Goal: Task Accomplishment & Management: Complete application form

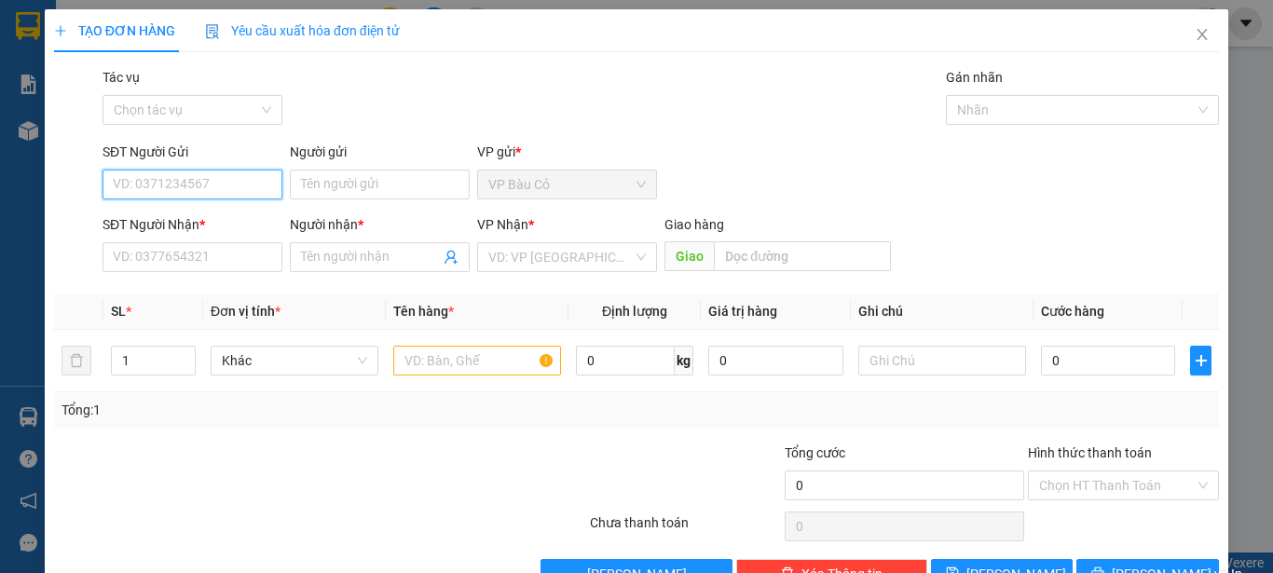
click at [224, 177] on input "SĐT Người Gửi" at bounding box center [193, 185] width 180 height 30
type input "0986590752"
click at [218, 219] on div "0986590752 - NHA KHOA HAPPY" at bounding box center [210, 222] width 194 height 21
type input "NHA KHOA HAPPY"
type input "0983344428"
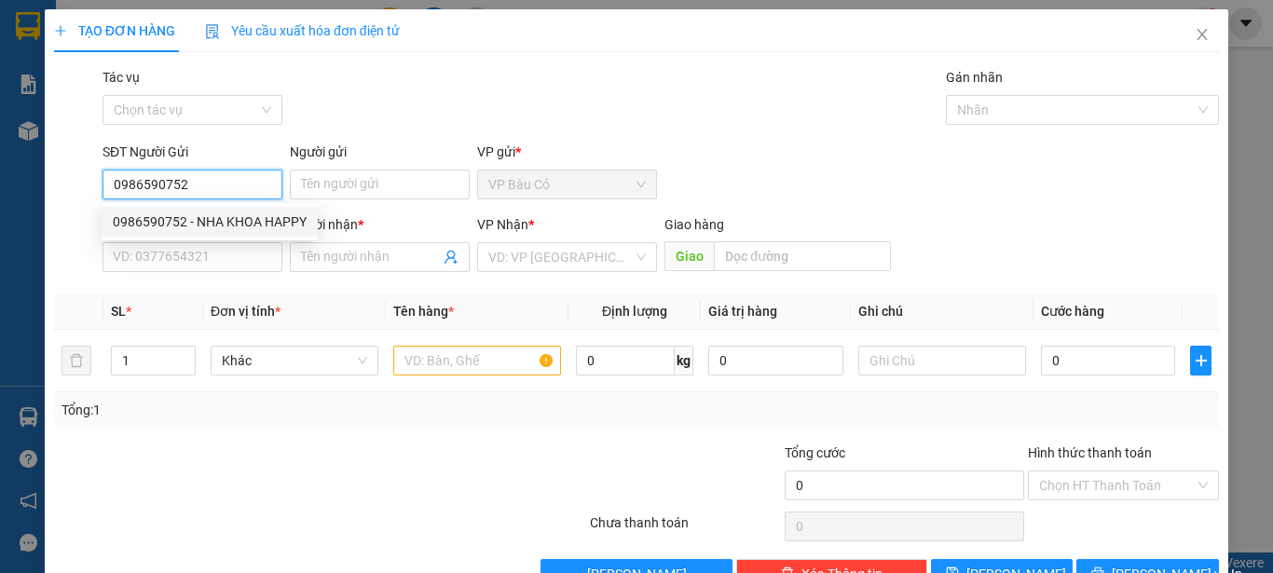
type input "LABO ĐỨC PHÁT"
type input "30.000"
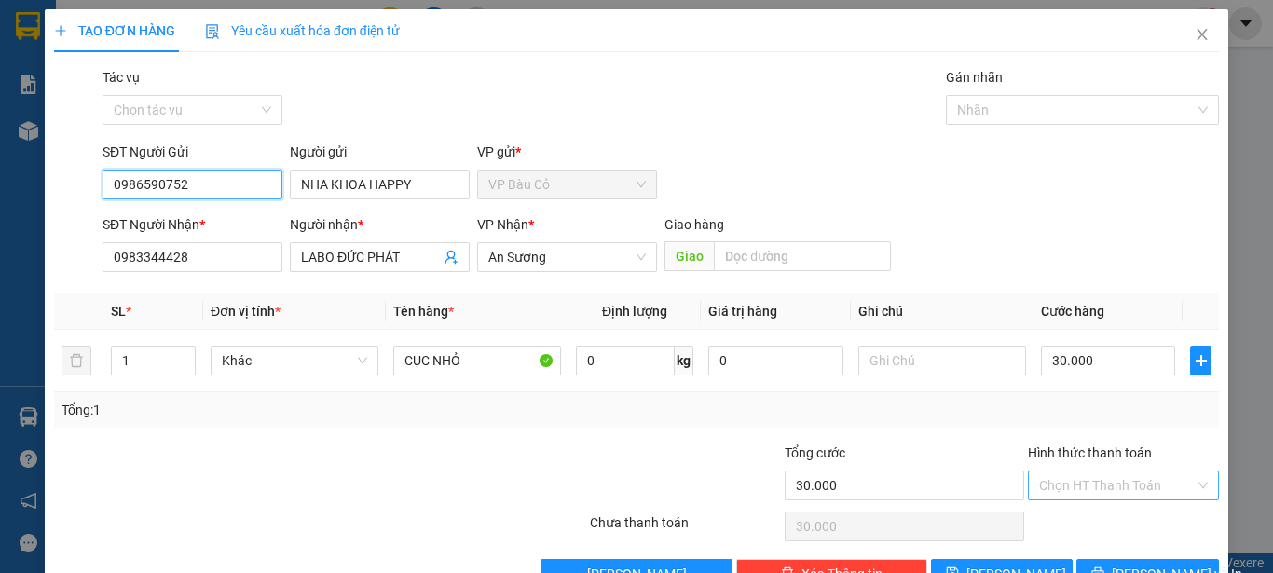
type input "0986590752"
click at [1106, 479] on input "Hình thức thanh toán" at bounding box center [1117, 486] width 156 height 28
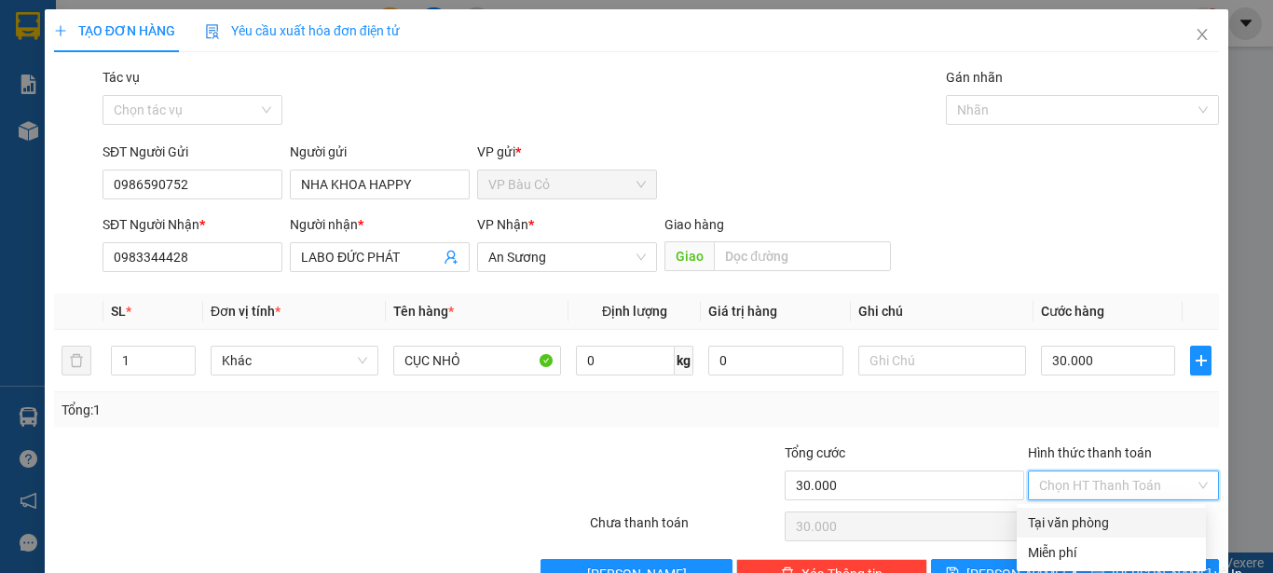
click at [1113, 528] on div "Tại văn phòng" at bounding box center [1111, 523] width 167 height 21
type input "0"
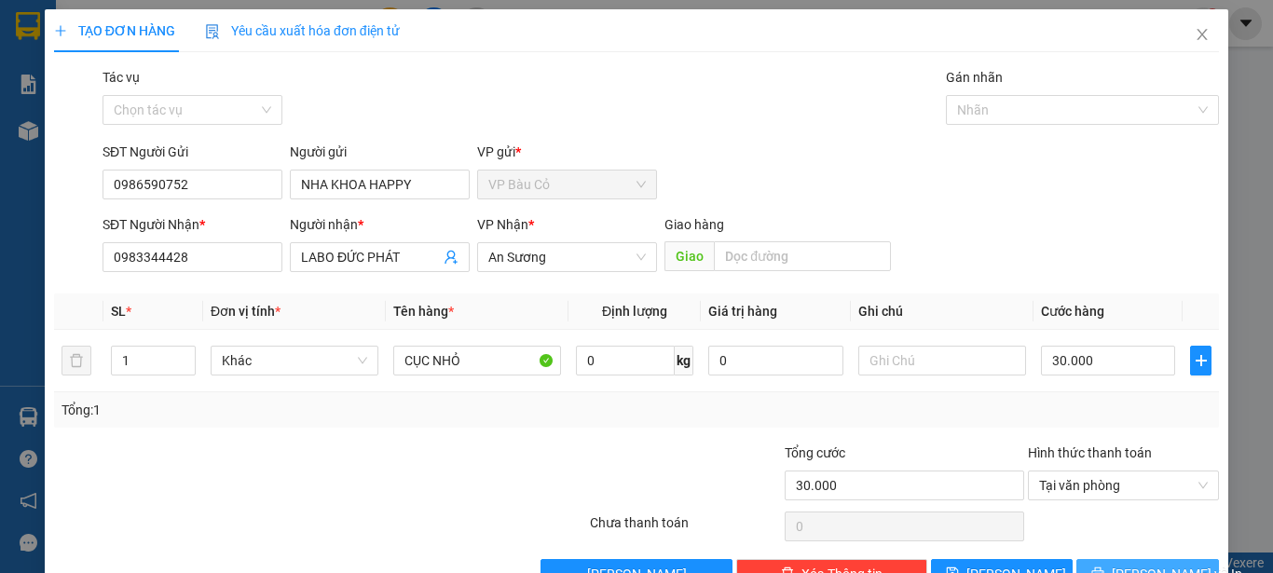
click at [1126, 569] on span "[PERSON_NAME] và In" at bounding box center [1177, 574] width 130 height 21
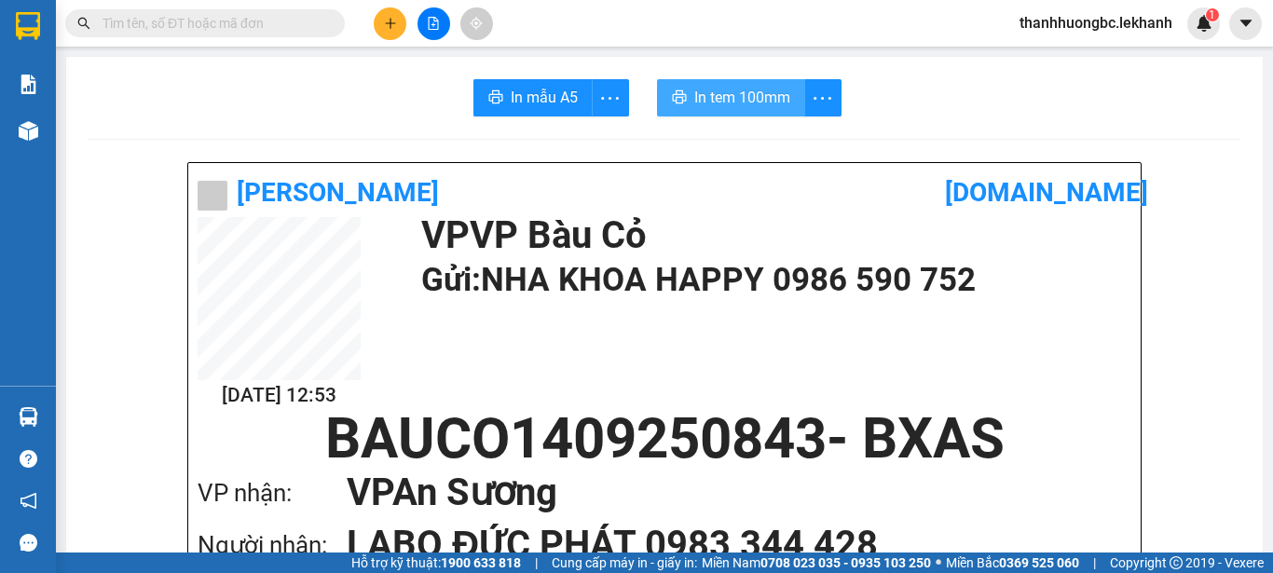
click at [715, 100] on span "In tem 100mm" at bounding box center [742, 97] width 96 height 23
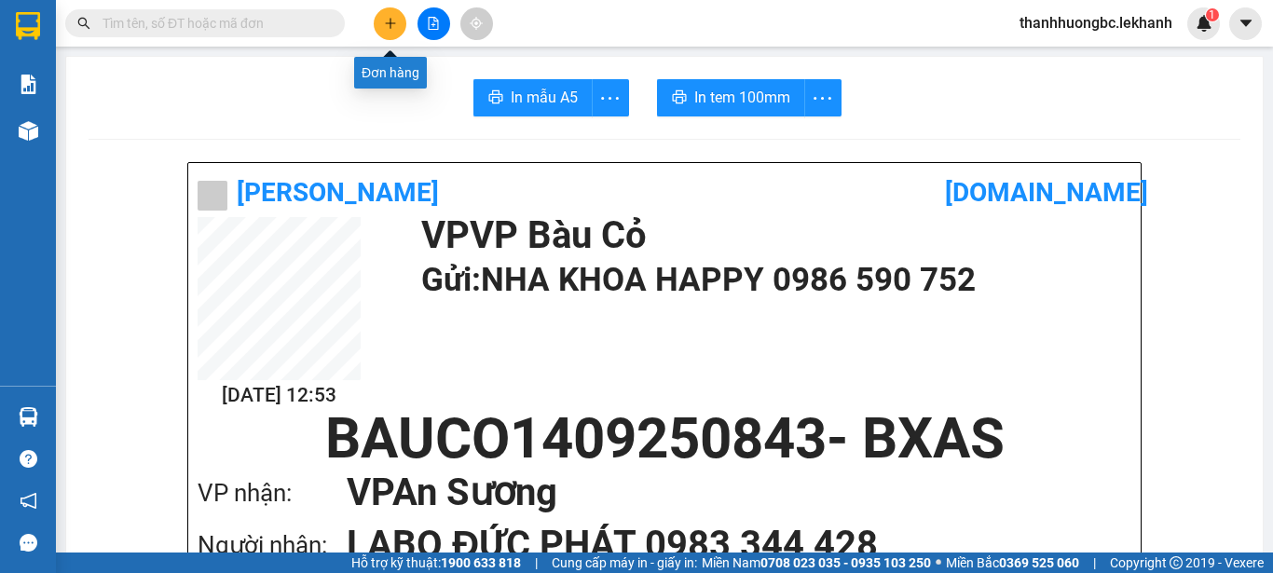
click at [402, 25] on button at bounding box center [390, 23] width 33 height 33
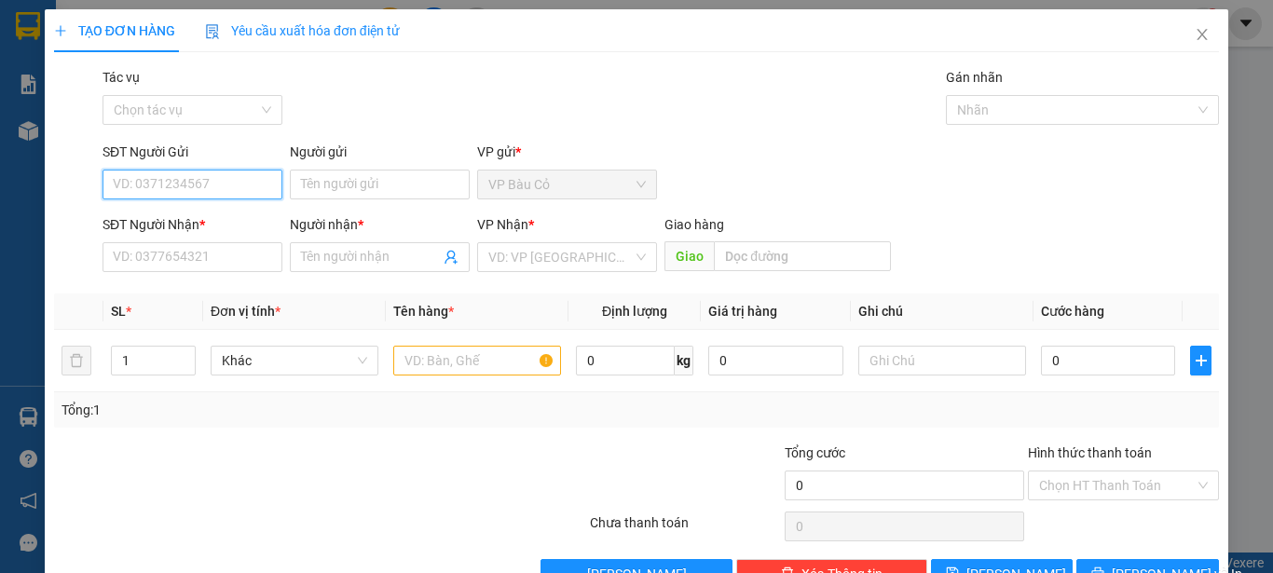
click at [198, 185] on input "SĐT Người Gửi" at bounding box center [193, 185] width 180 height 30
click at [224, 186] on input "SĐT Người Gửi" at bounding box center [193, 185] width 180 height 30
type input "0987034160"
click at [221, 218] on div "0987034160 - tâm" at bounding box center [191, 222] width 156 height 21
type input "tâm"
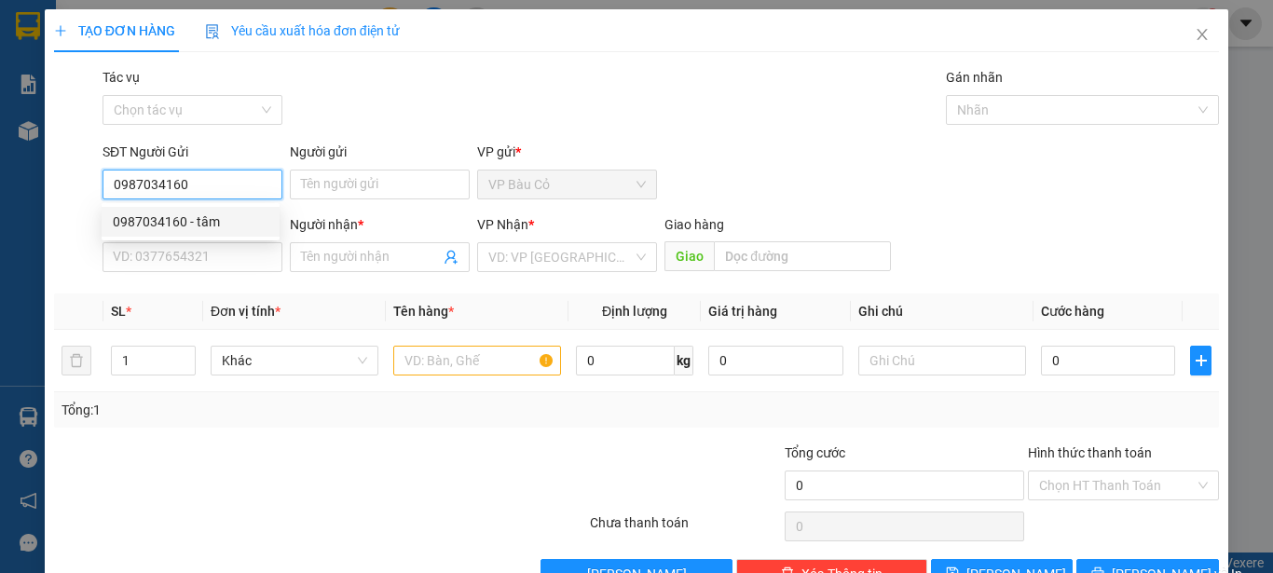
type input "0902487089"
type input "trí"
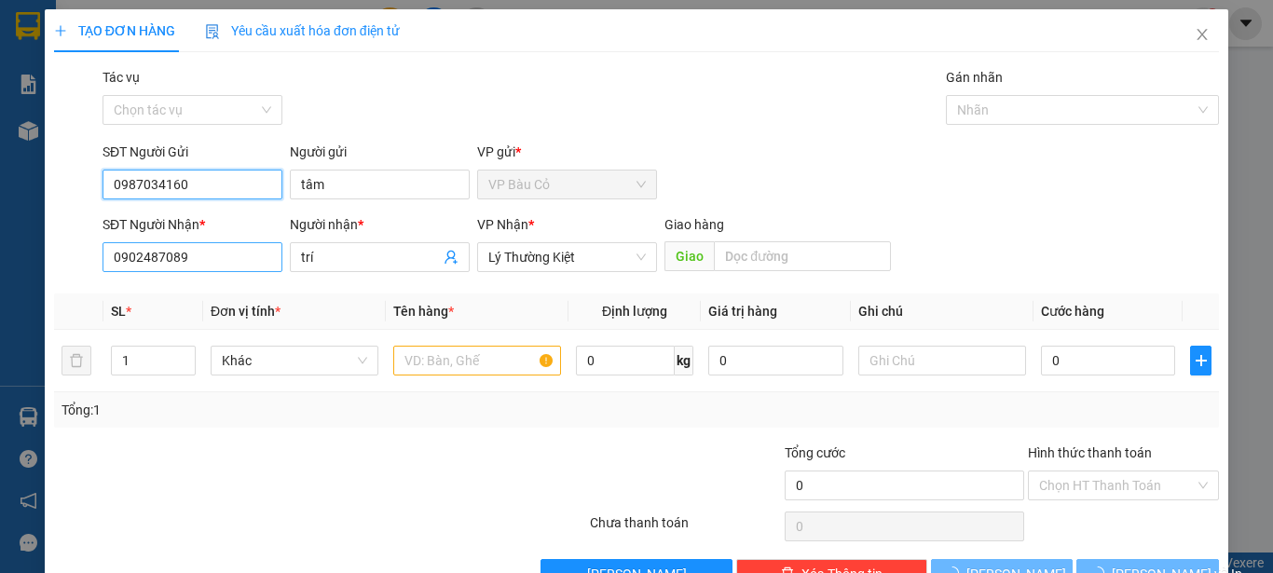
type input "30.000"
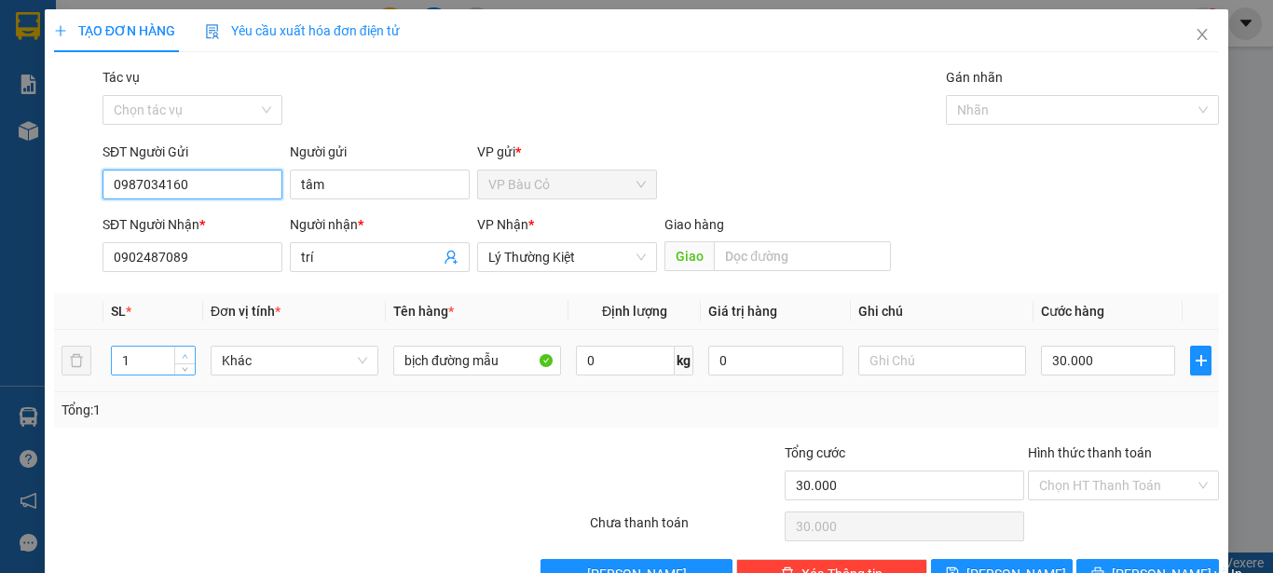
type input "0987034160"
click at [180, 352] on span "up" at bounding box center [185, 355] width 11 height 11
type input "5"
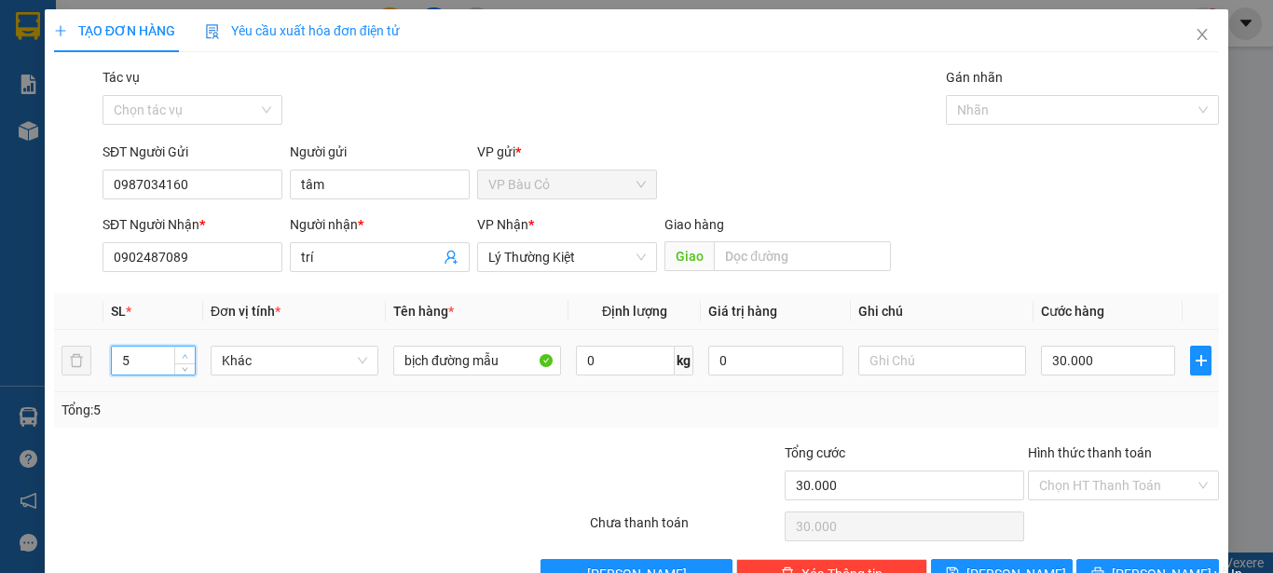
click at [180, 352] on span "up" at bounding box center [185, 355] width 11 height 11
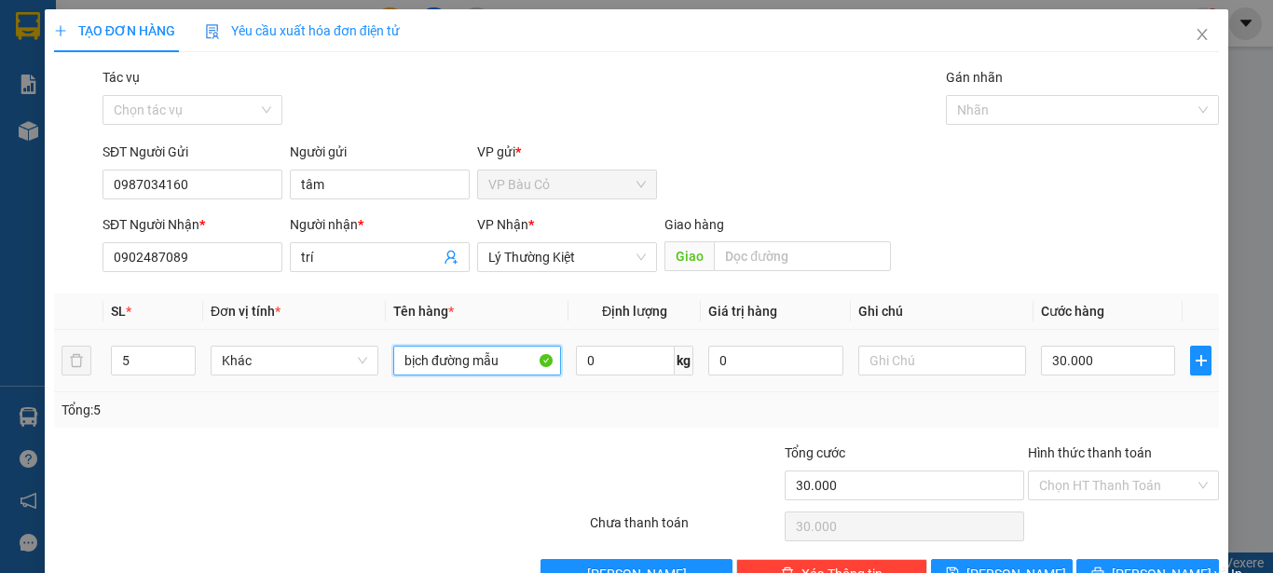
drag, startPoint x: 396, startPoint y: 357, endPoint x: 583, endPoint y: 378, distance: 188.6
click at [583, 378] on tr "5 Khác bịch đường mẫu 0 kg 0 30.000" at bounding box center [636, 361] width 1165 height 62
type input "3 bao + 2 bich"
click at [1112, 343] on div "30.000" at bounding box center [1108, 360] width 134 height 37
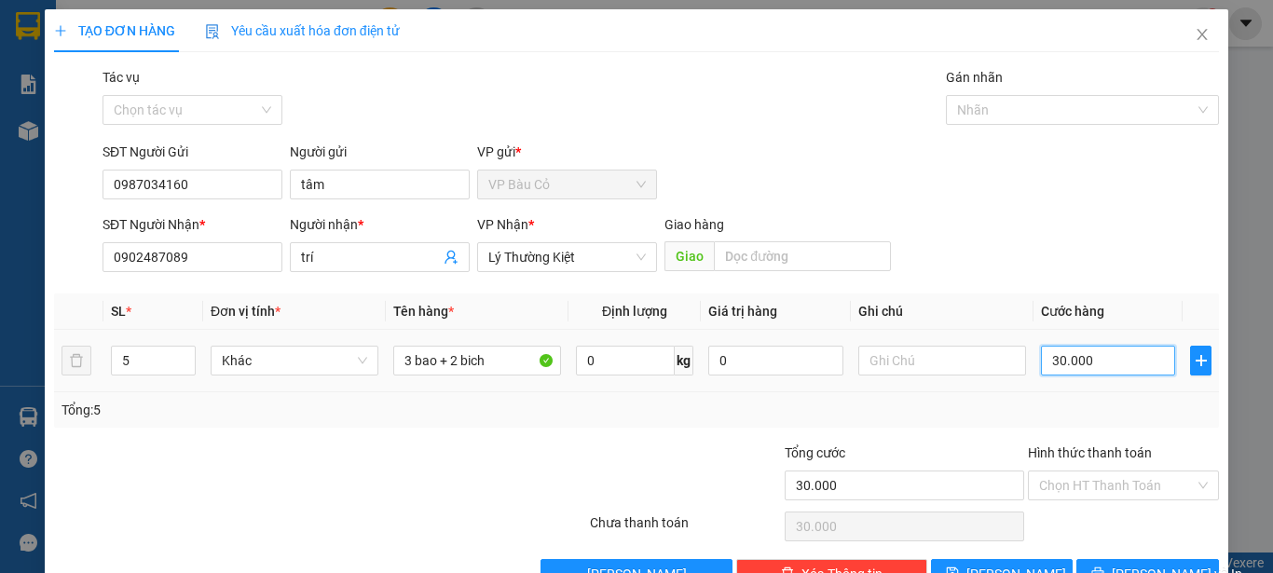
click at [1110, 360] on input "30.000" at bounding box center [1108, 361] width 134 height 30
type input "3"
type input "30"
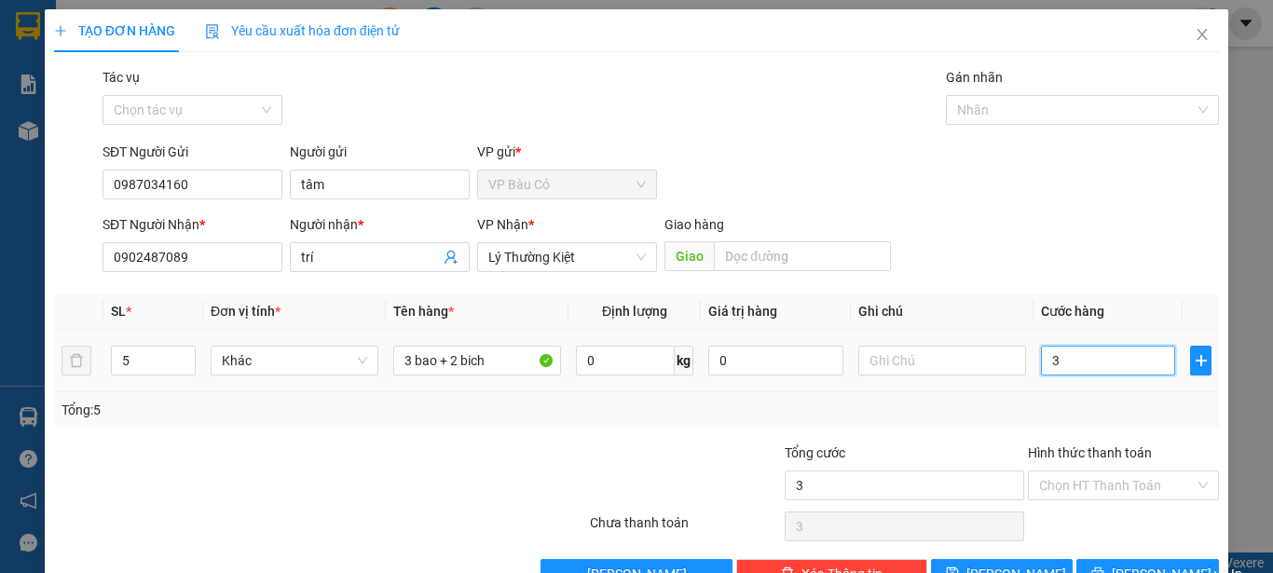
type input "30"
type input "300"
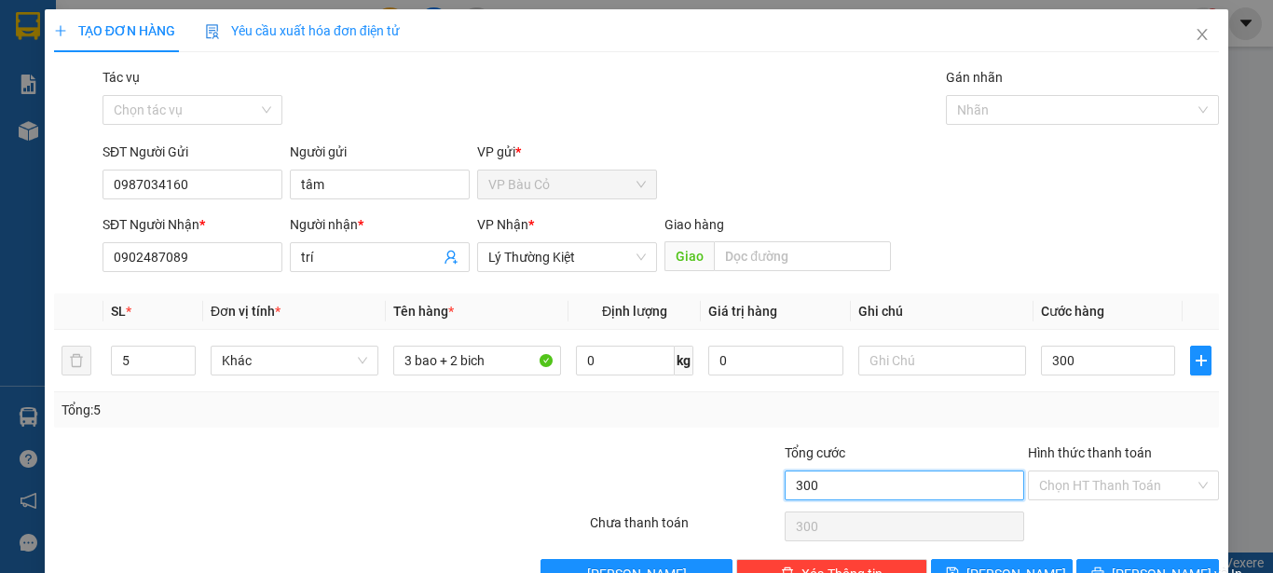
type input "300.000"
click at [903, 495] on input "300.000" at bounding box center [905, 486] width 240 height 30
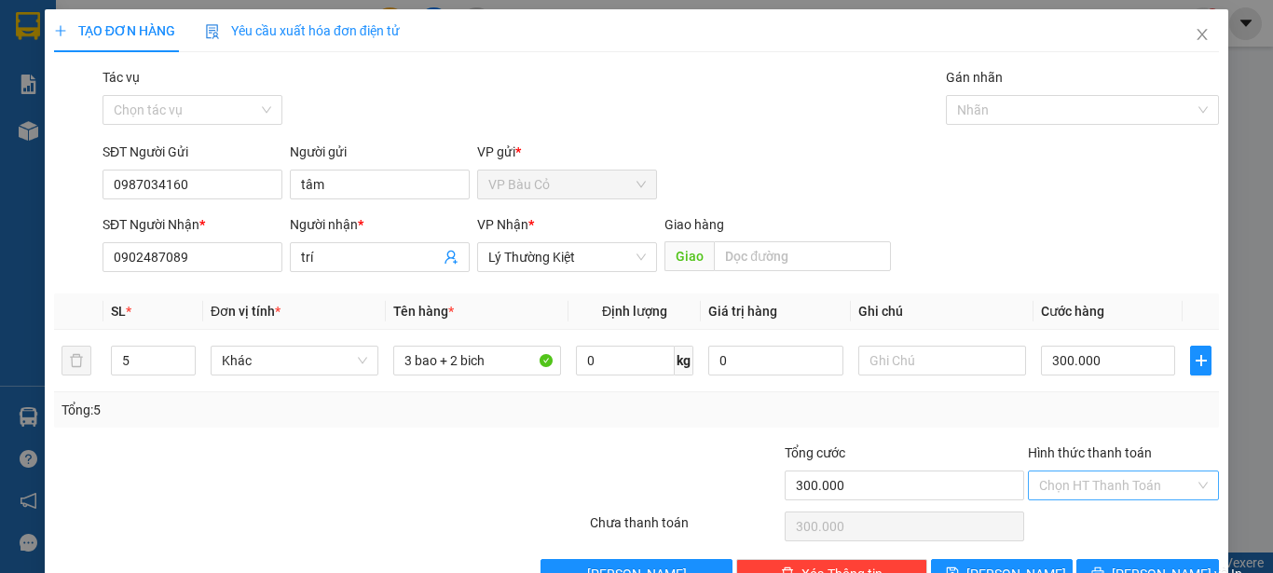
click at [1089, 476] on input "Hình thức thanh toán" at bounding box center [1117, 486] width 156 height 28
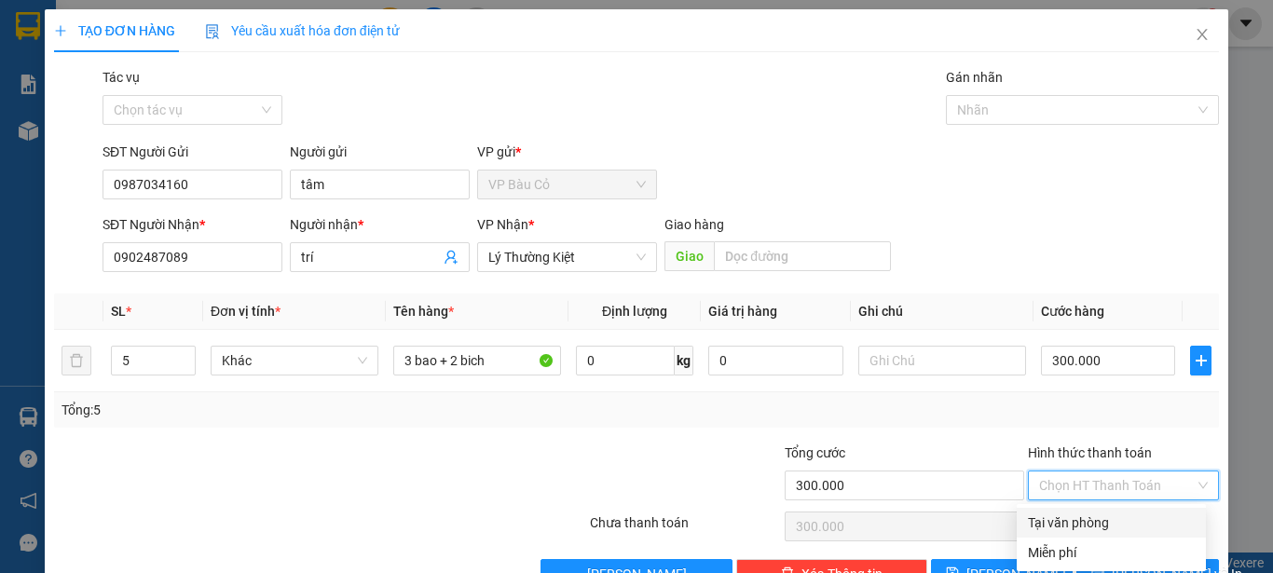
click at [1098, 524] on div "Tại văn phòng" at bounding box center [1111, 523] width 167 height 21
type input "0"
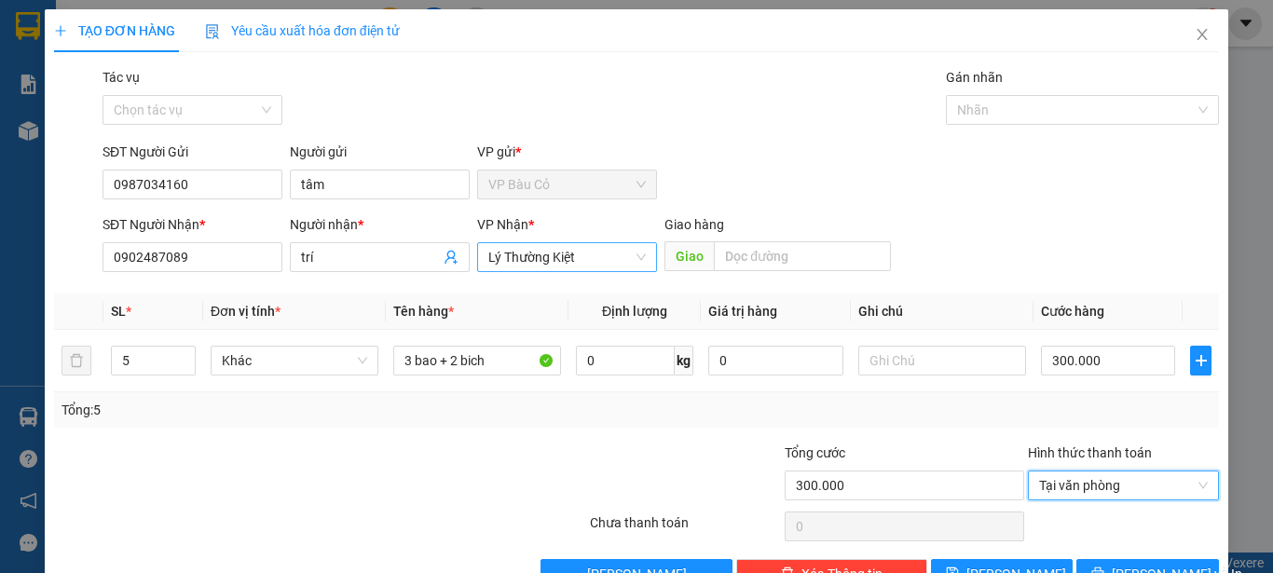
click at [506, 253] on span "Lý Thường Kiệt" at bounding box center [567, 257] width 158 height 28
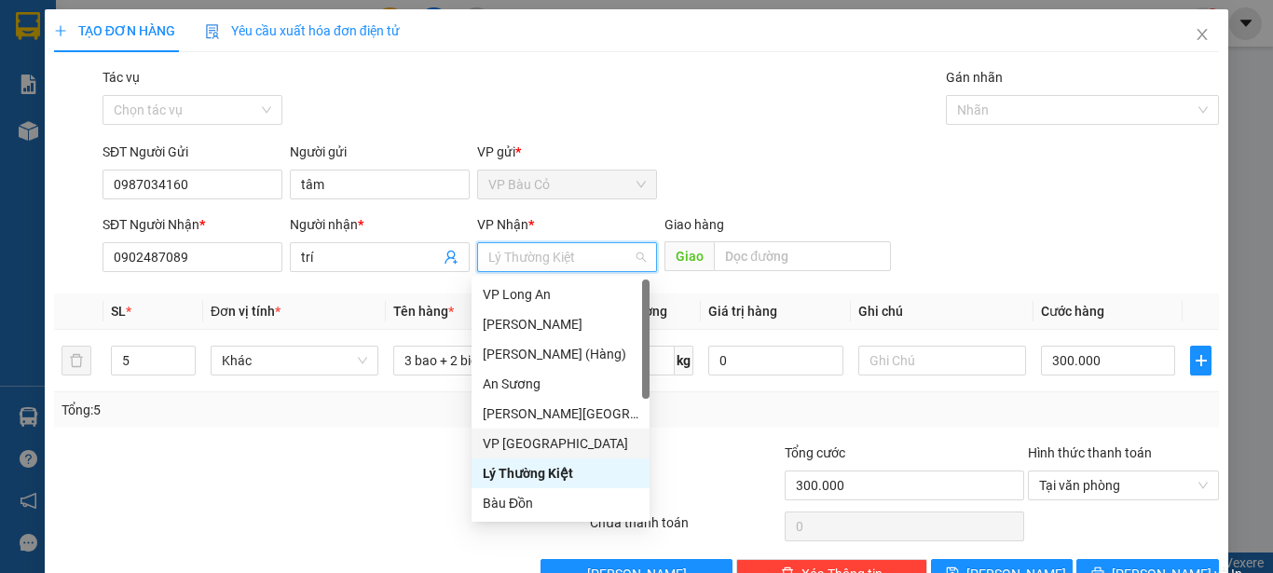
drag, startPoint x: 531, startPoint y: 447, endPoint x: 518, endPoint y: 446, distance: 13.1
click at [531, 448] on div "VP [GEOGRAPHIC_DATA]" at bounding box center [561, 443] width 156 height 21
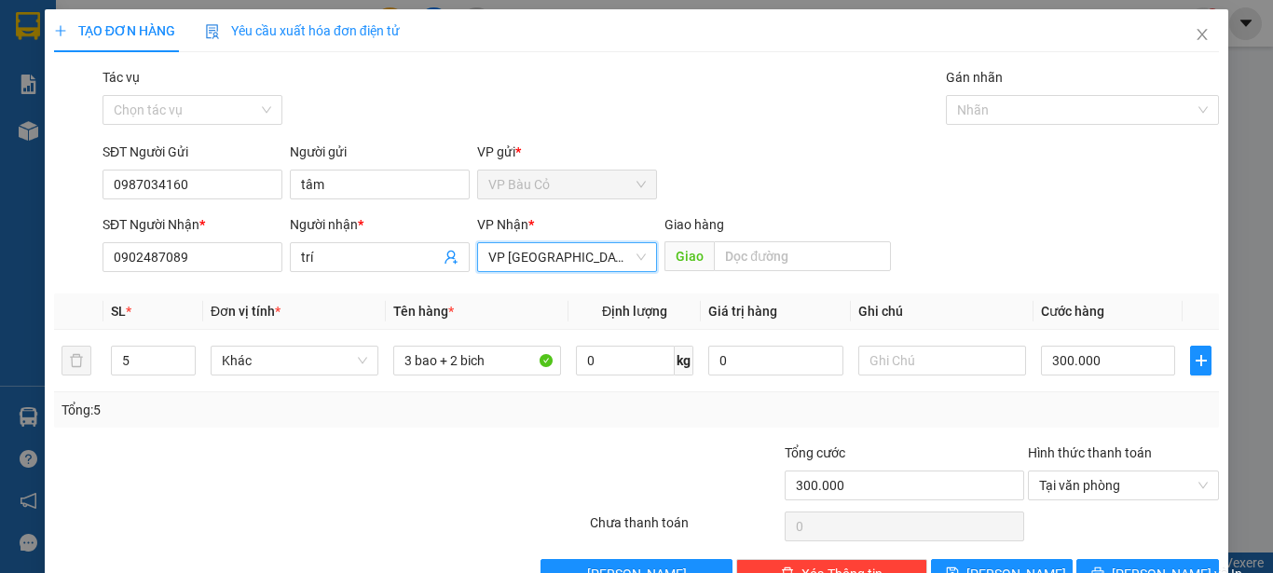
scroll to position [52, 0]
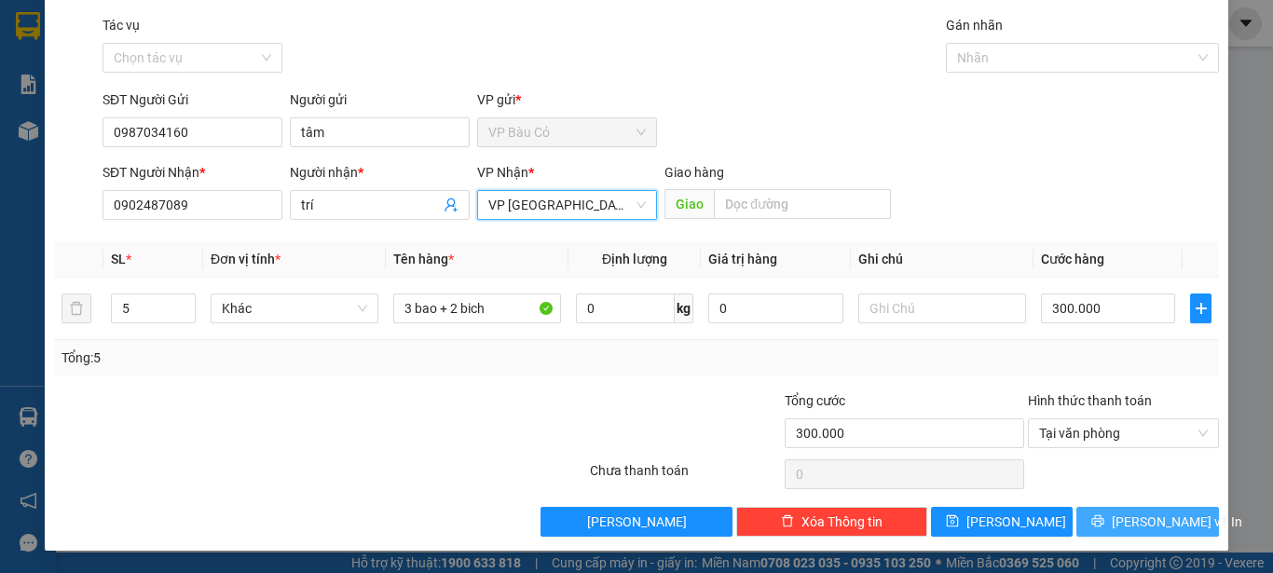
click at [1117, 515] on button "[PERSON_NAME] và In" at bounding box center [1147, 522] width 143 height 30
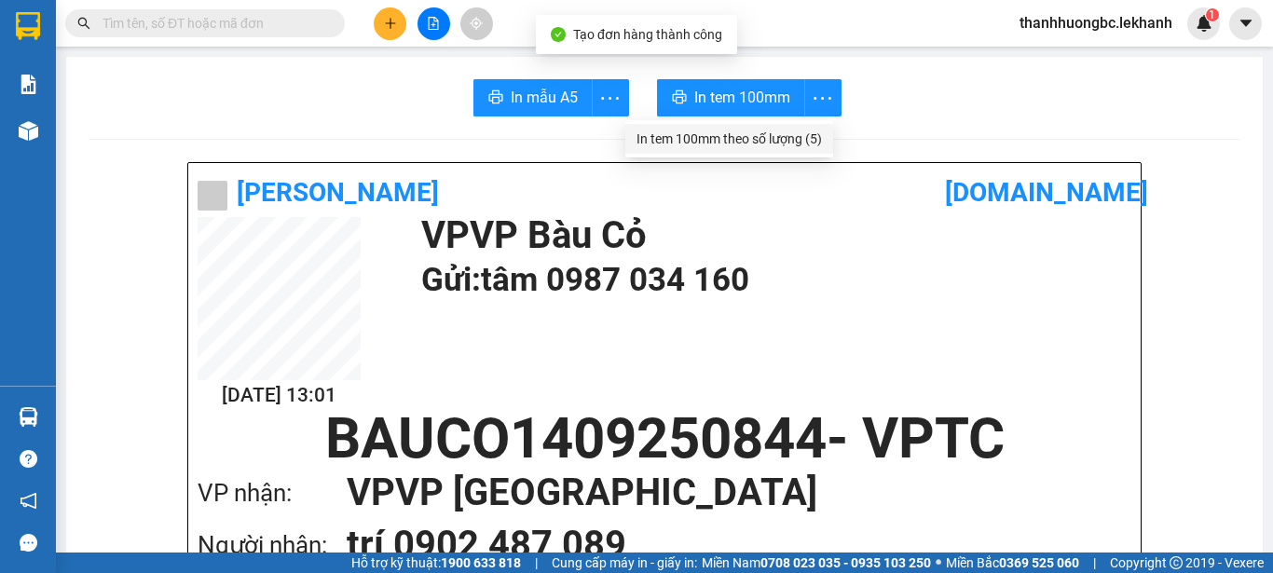
click at [802, 140] on div "In tem 100mm theo số lượng (5)" at bounding box center [729, 139] width 185 height 21
